Goal: Task Accomplishment & Management: Manage account settings

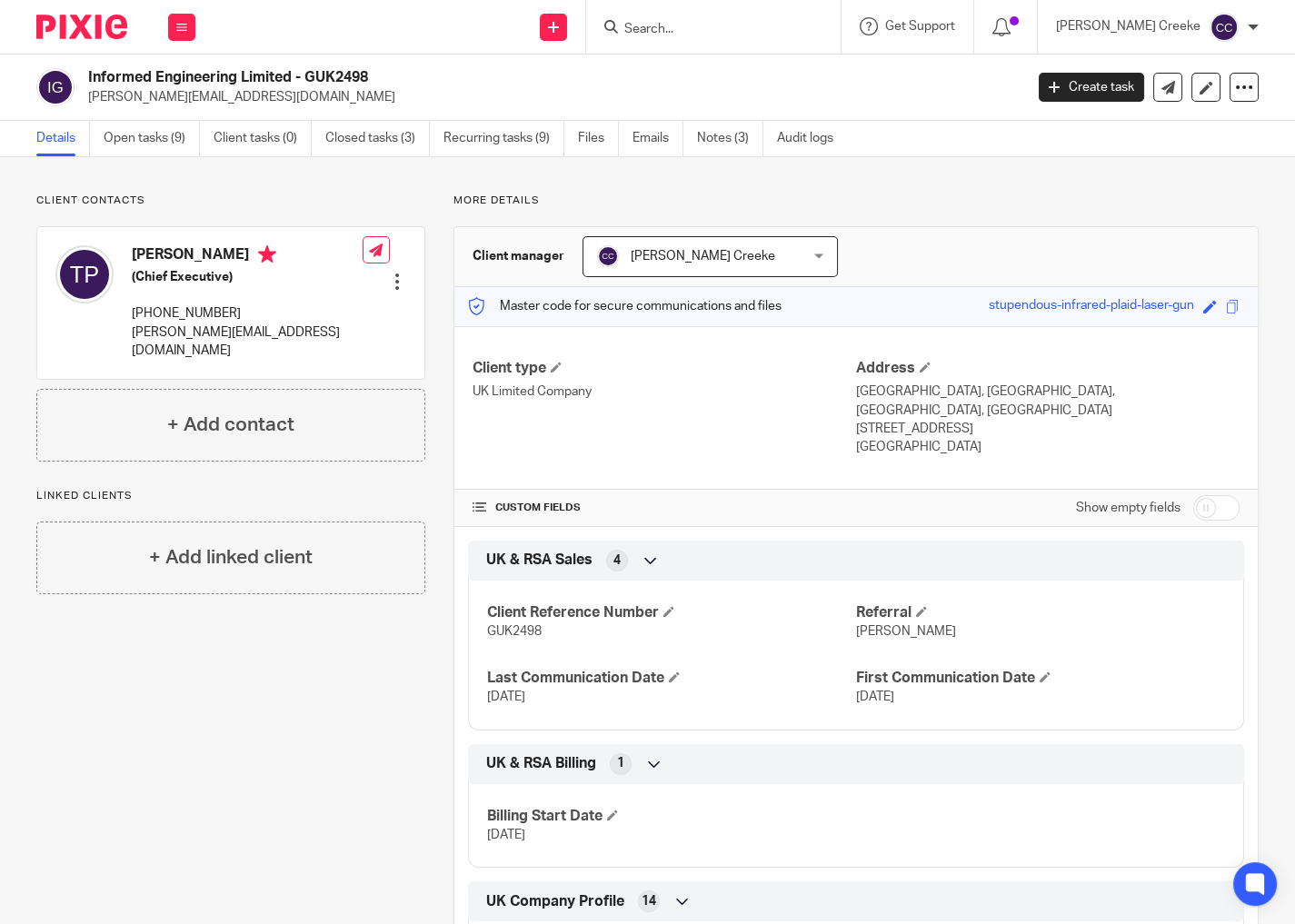
click at [149, 134] on link "Open tasks (9)" at bounding box center [152, 138] width 96 height 35
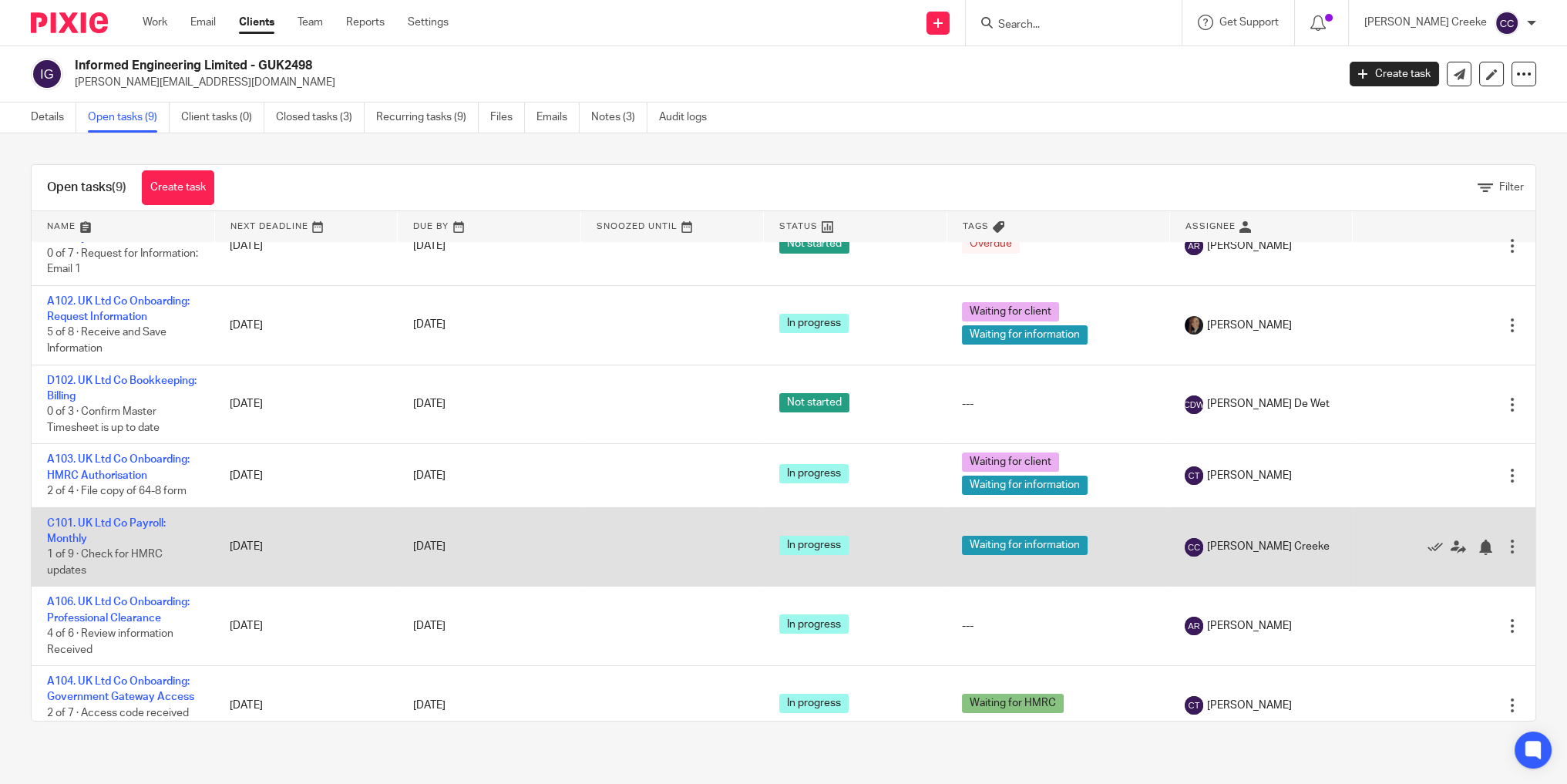
scroll to position [219, 0]
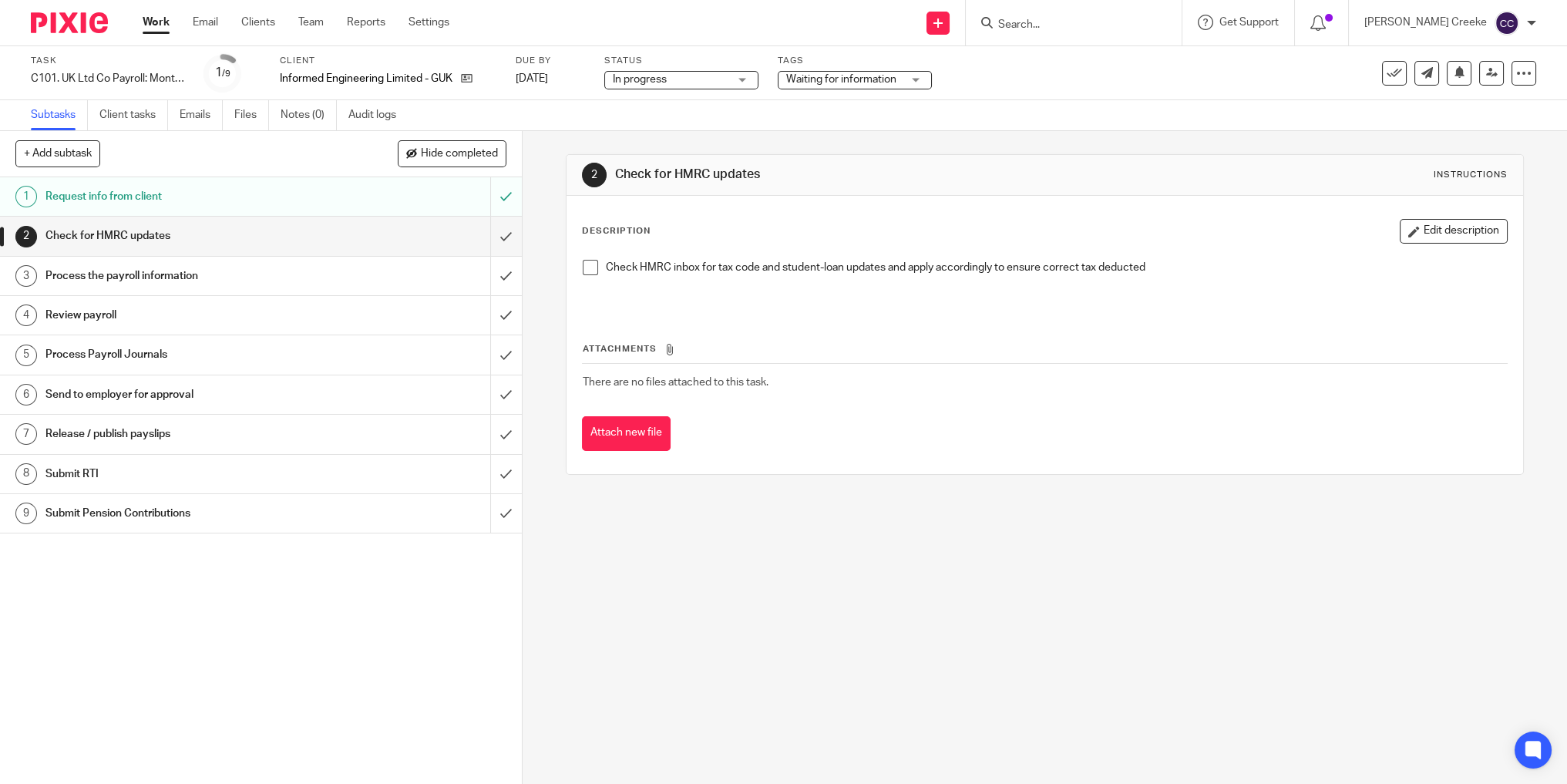
click at [666, 79] on span "In progress" at bounding box center [670, 79] width 116 height 17
click at [629, 172] on span "In review (client)" at bounding box center [656, 167] width 78 height 11
click at [649, 79] on span "In review (client)" at bounding box center [651, 79] width 78 height 11
click at [654, 134] on span "In progress" at bounding box center [644, 136] width 54 height 11
click at [842, 73] on span "Waiting for information" at bounding box center [844, 79] width 116 height 17
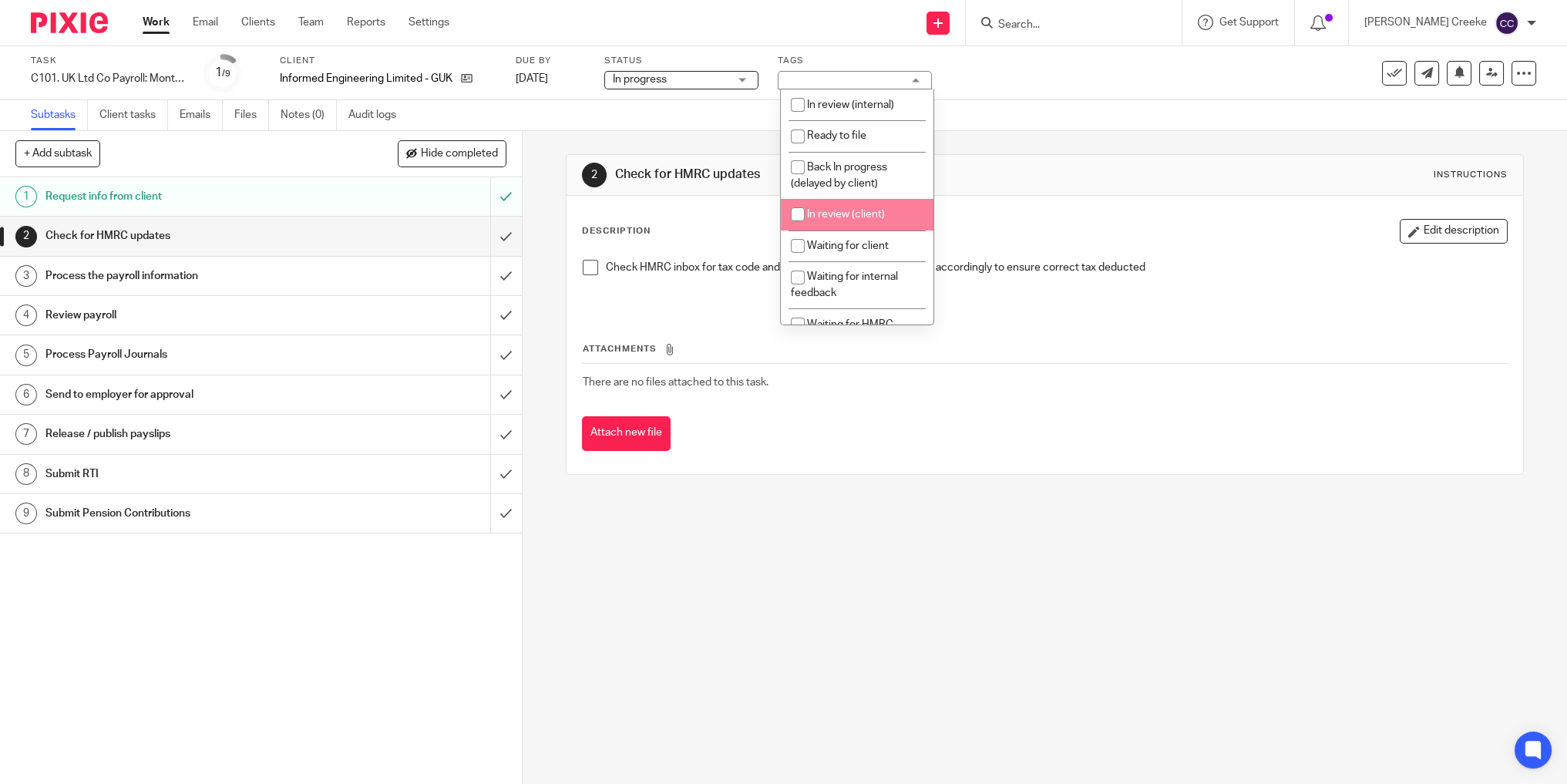
click at [880, 215] on span "In review (client)" at bounding box center [846, 215] width 78 height 11
checkbox input "true"
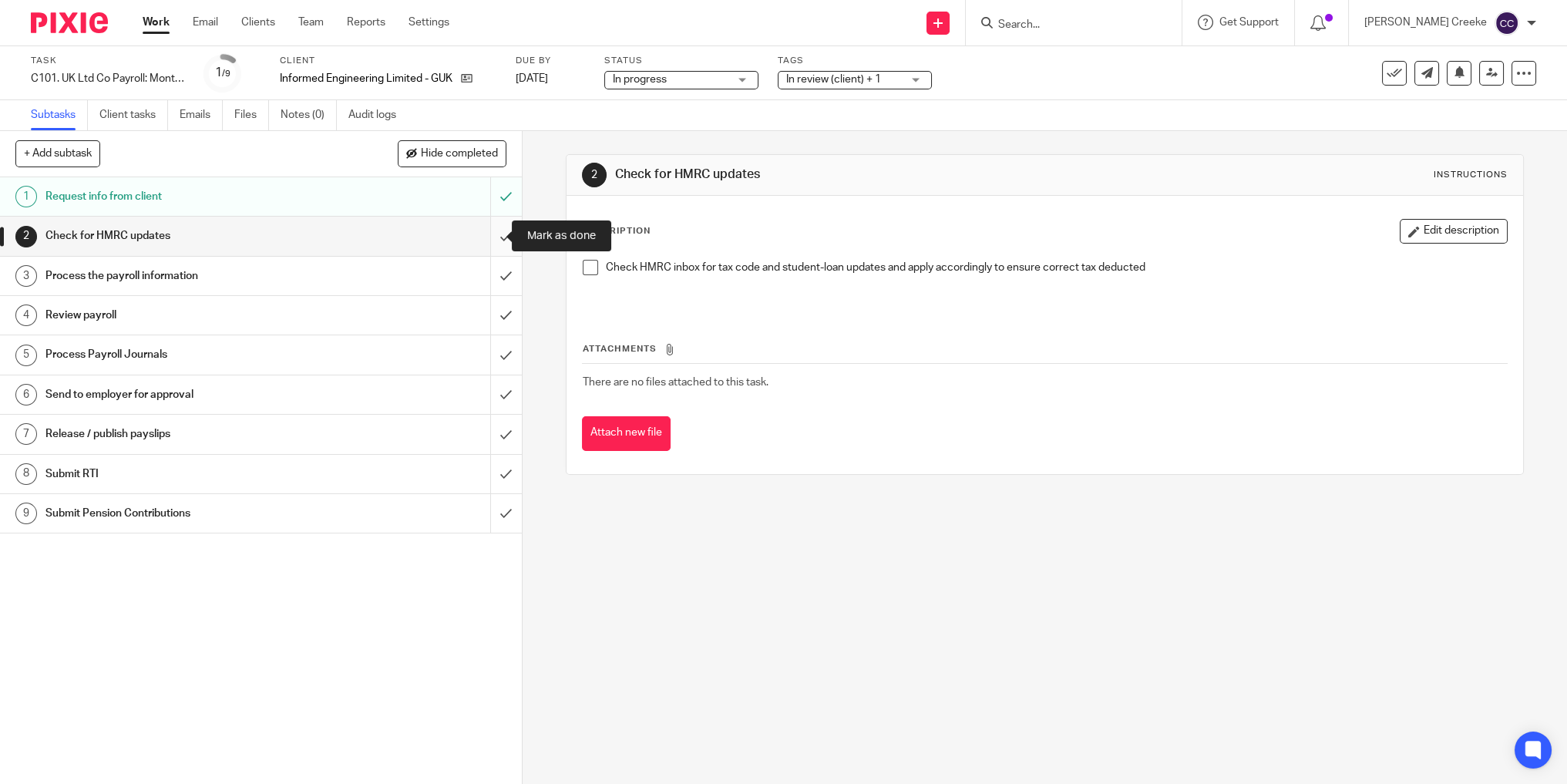
click at [477, 241] on input "submit" at bounding box center [260, 235] width 522 height 39
click at [491, 278] on input "submit" at bounding box center [260, 275] width 522 height 39
click at [492, 318] on input "submit" at bounding box center [260, 315] width 522 height 39
click at [490, 352] on input "submit" at bounding box center [260, 354] width 522 height 39
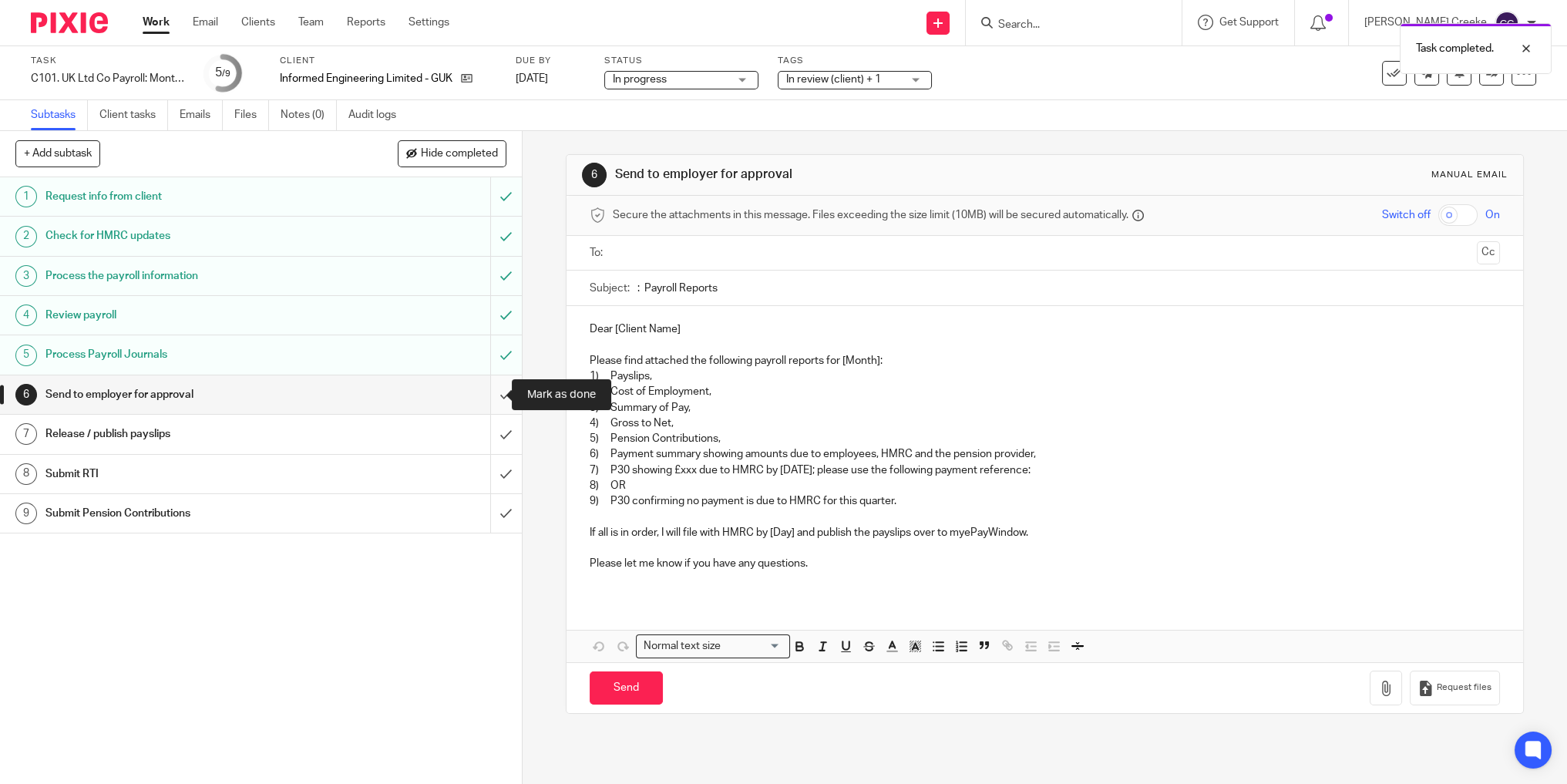
click at [491, 395] on input "submit" at bounding box center [260, 394] width 522 height 39
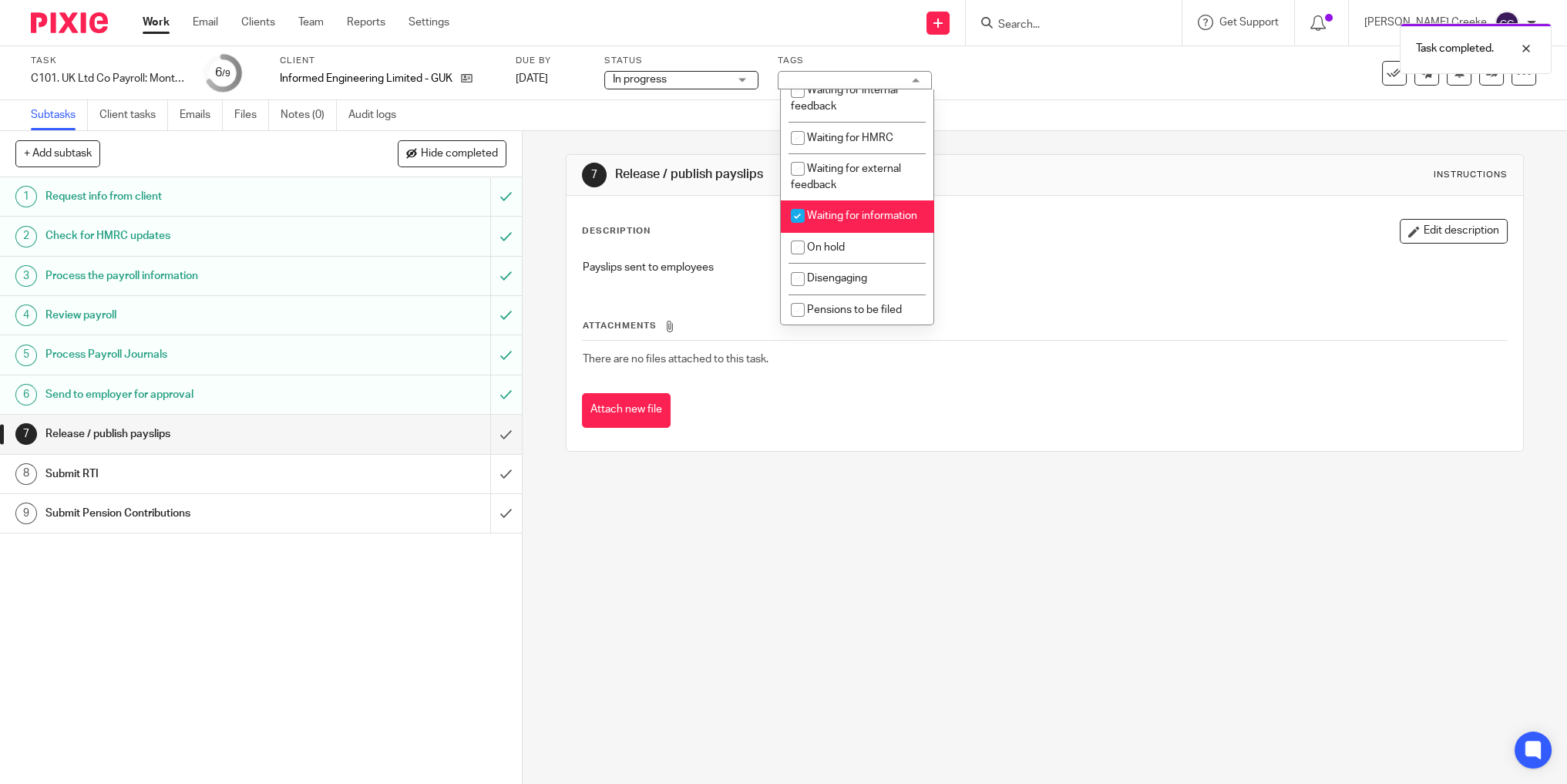
scroll to position [348, 0]
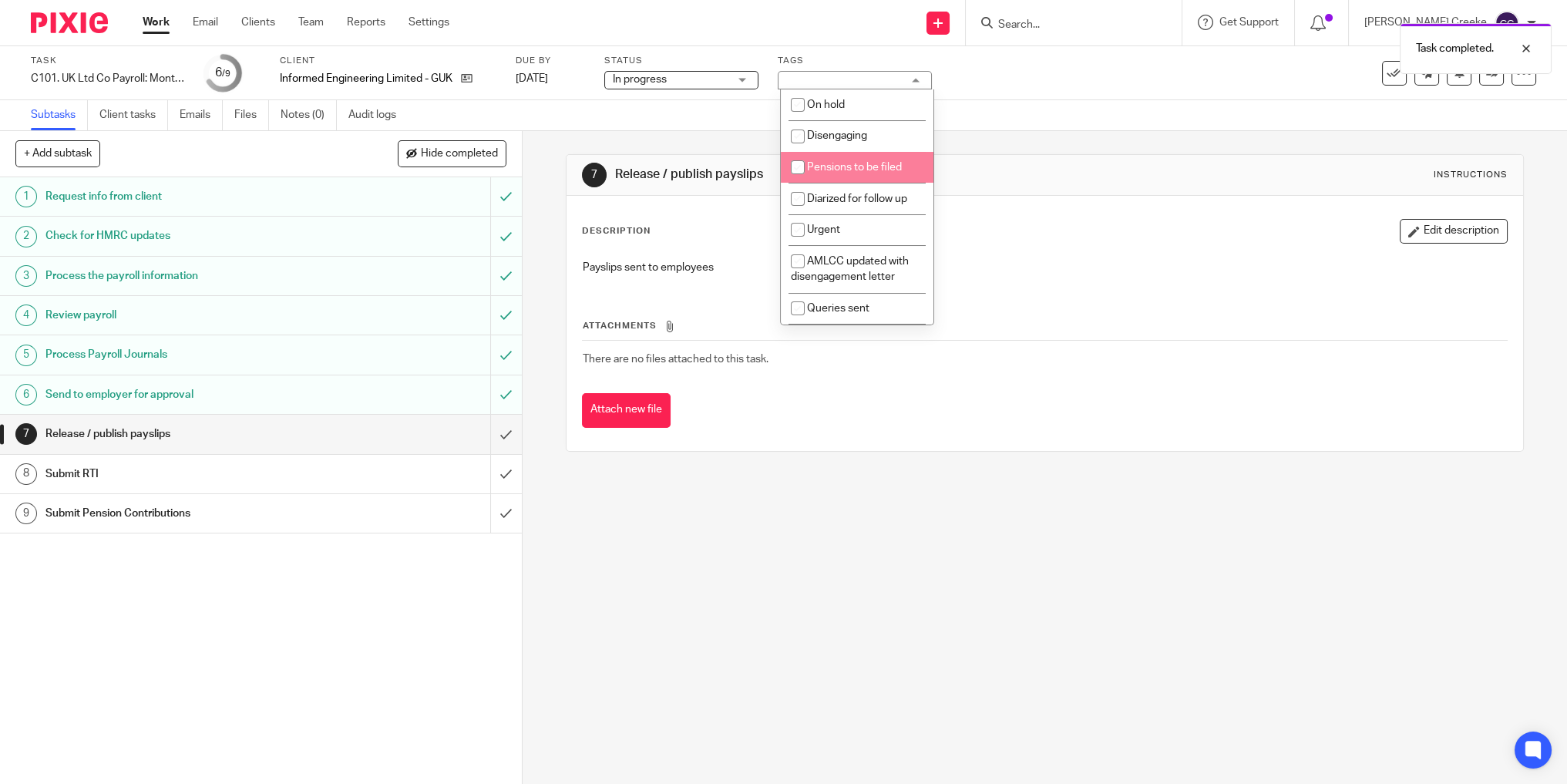
click at [838, 160] on li "Pensions to be filed" at bounding box center [857, 167] width 153 height 31
checkbox input "true"
drag, startPoint x: 979, startPoint y: 145, endPoint x: 540, endPoint y: 17, distance: 457.3
click at [978, 144] on div "7 Release / publish payslips Instructions Description Edit description Payslips…" at bounding box center [1044, 303] width 957 height 344
